Goal: Check status

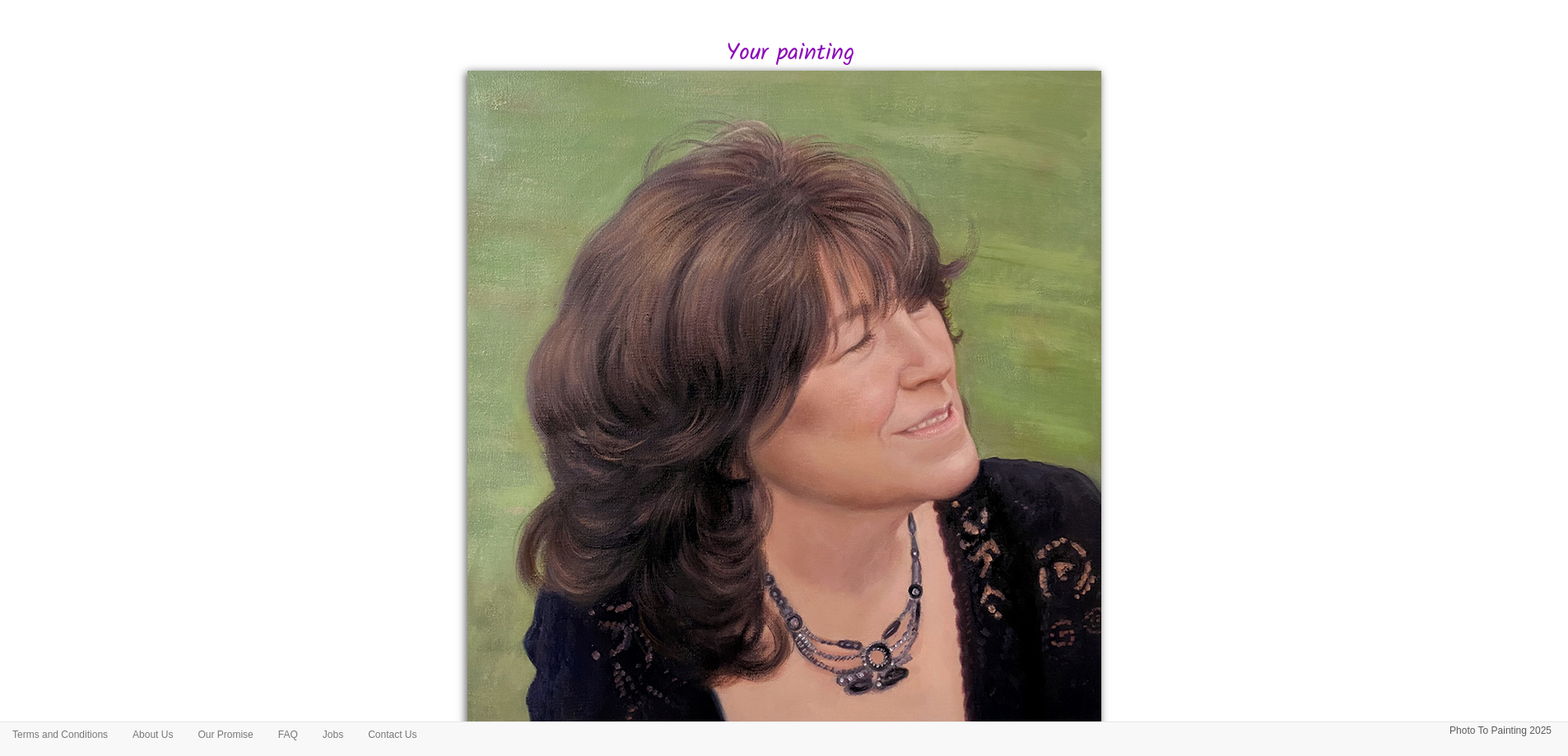
scroll to position [310, 0]
